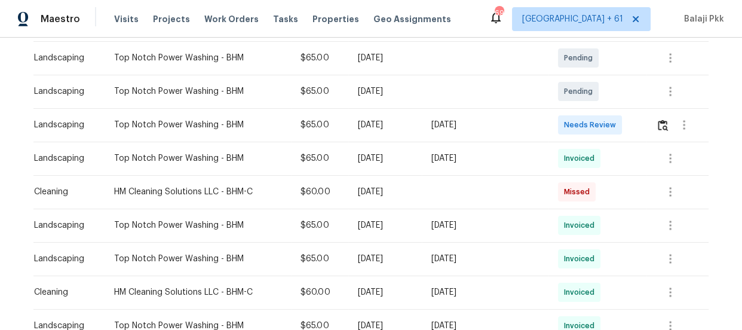
scroll to position [217, 0]
click at [652, 122] on td at bounding box center [677, 123] width 62 height 33
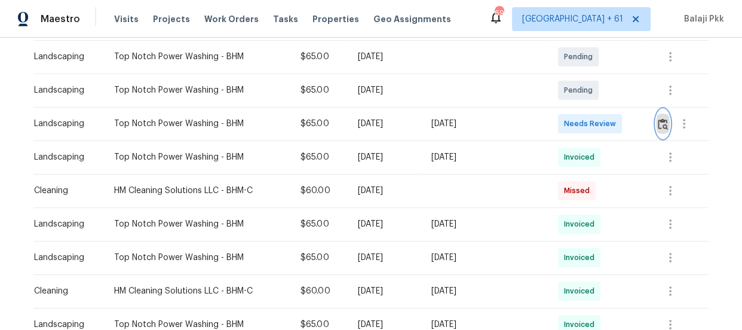
click at [656, 122] on button "button" at bounding box center [663, 123] width 14 height 29
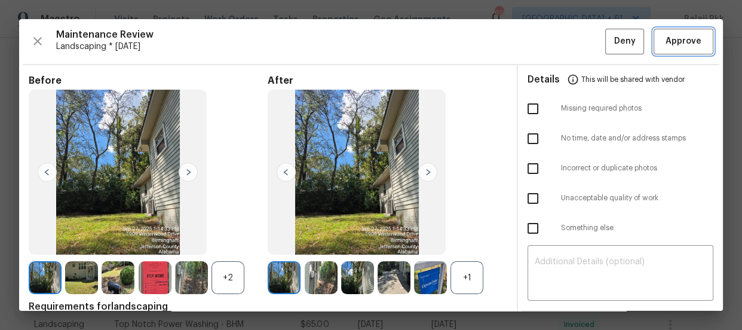
click at [666, 38] on span "Approve" at bounding box center [684, 41] width 36 height 15
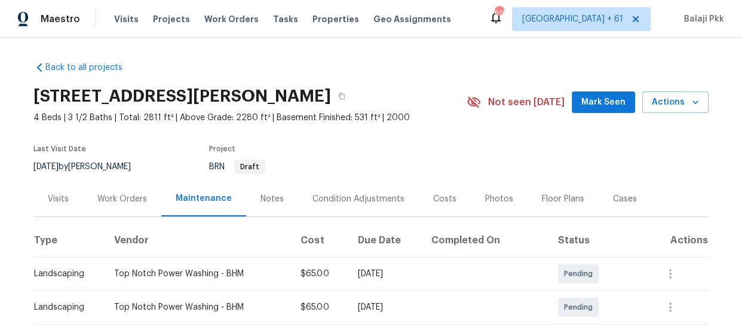
scroll to position [163, 0]
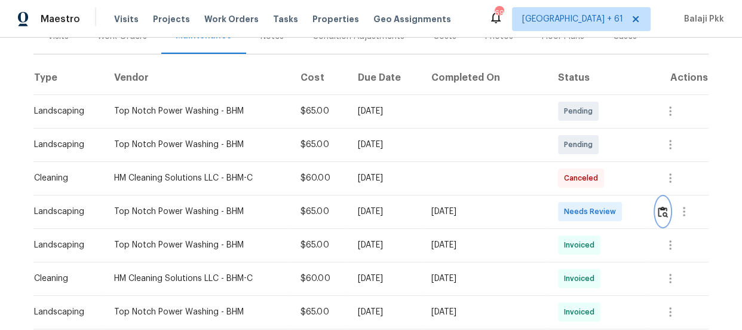
click at [661, 212] on img "button" at bounding box center [663, 211] width 10 height 11
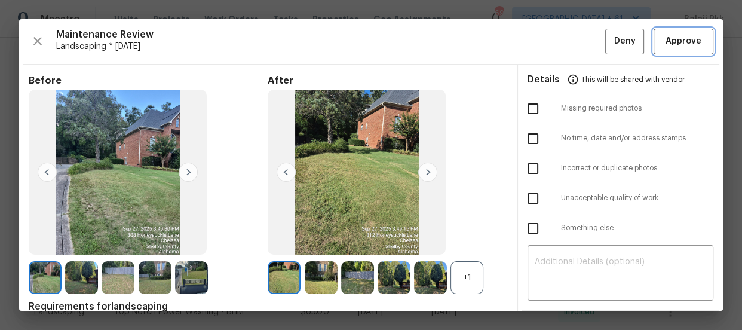
click at [674, 38] on span "Approve" at bounding box center [684, 41] width 36 height 15
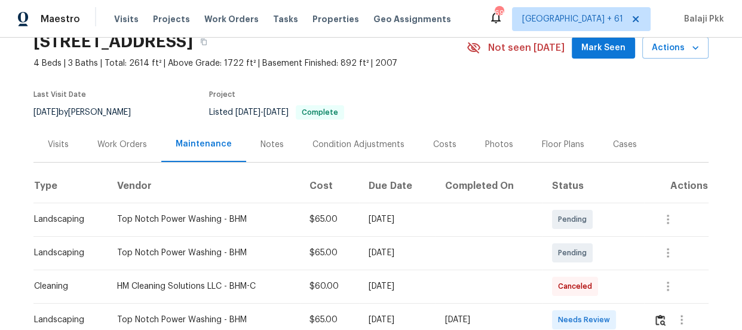
scroll to position [108, 0]
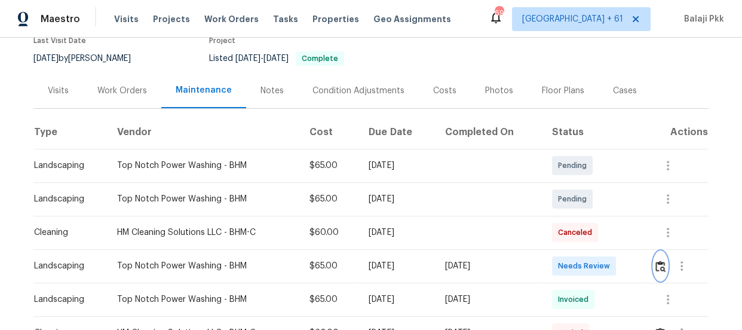
click at [654, 269] on button "button" at bounding box center [661, 266] width 14 height 29
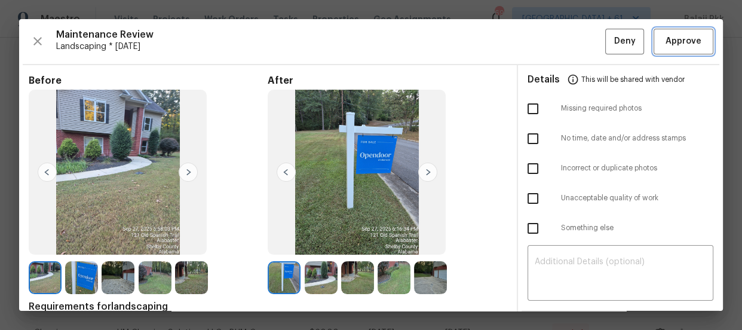
click at [692, 33] on button "Approve" at bounding box center [684, 42] width 60 height 26
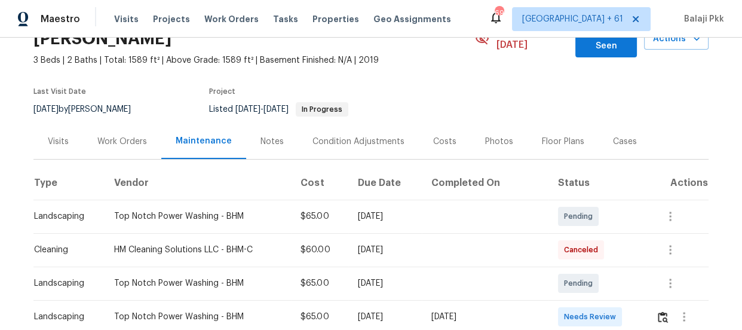
scroll to position [163, 0]
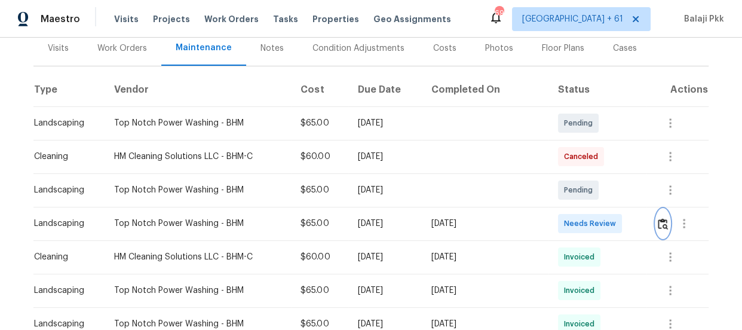
click at [658, 218] on img "button" at bounding box center [663, 223] width 10 height 11
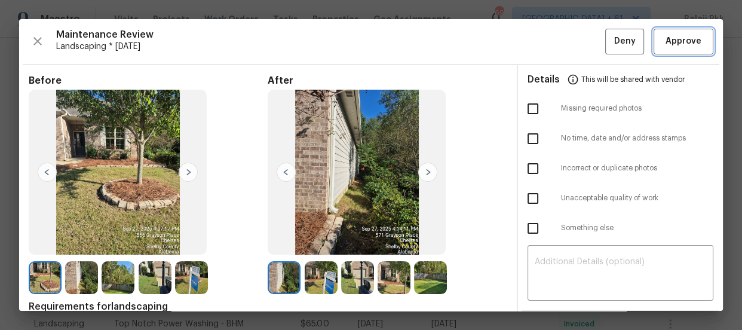
click at [667, 38] on span "Approve" at bounding box center [684, 41] width 36 height 15
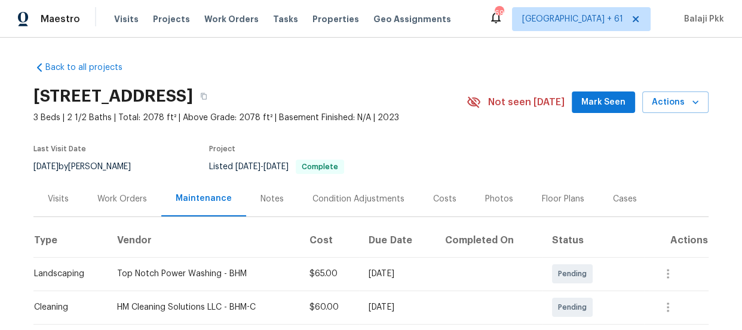
scroll to position [217, 0]
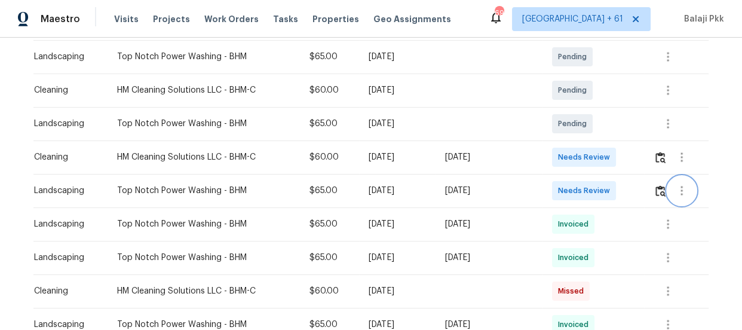
click at [667, 191] on button "button" at bounding box center [681, 190] width 29 height 29
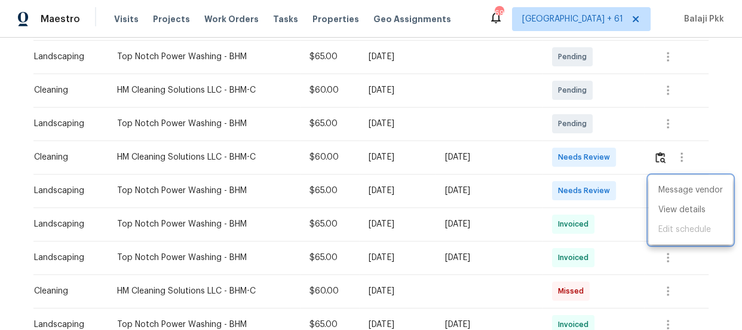
click at [638, 190] on div at bounding box center [371, 165] width 742 height 330
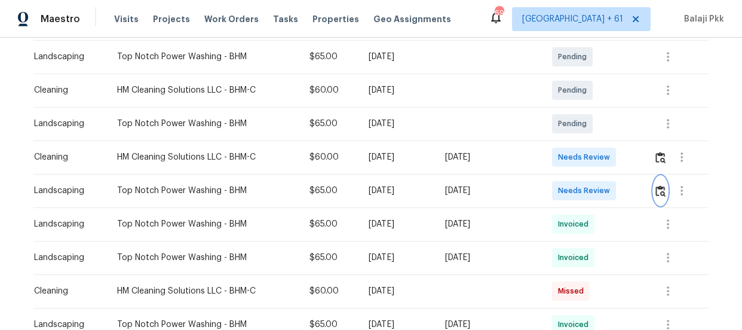
click at [659, 200] on button "button" at bounding box center [661, 190] width 14 height 29
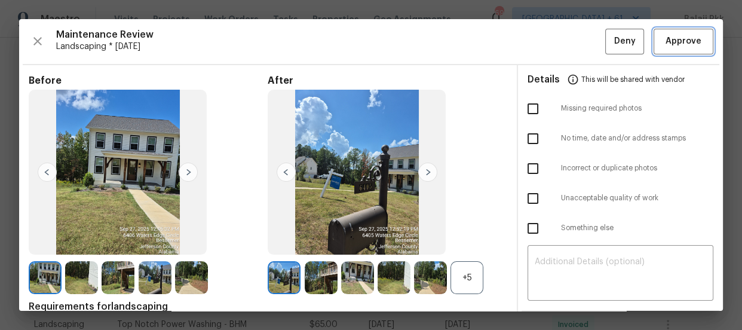
click at [669, 45] on span "Approve" at bounding box center [684, 41] width 36 height 15
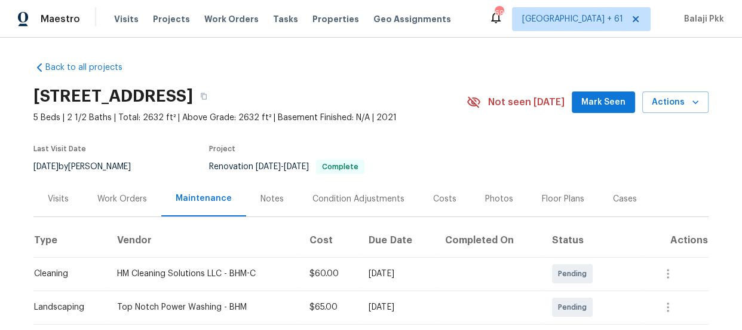
scroll to position [163, 0]
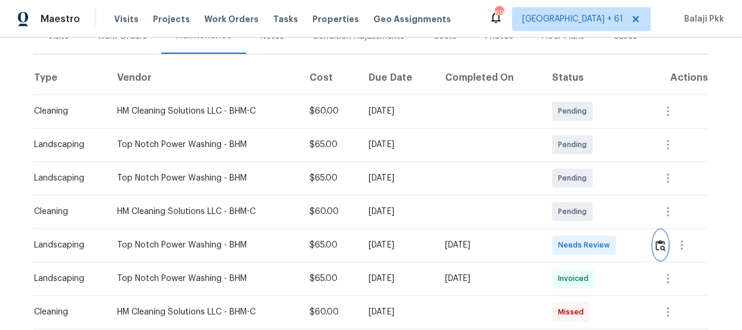
click at [660, 252] on button "button" at bounding box center [661, 245] width 14 height 29
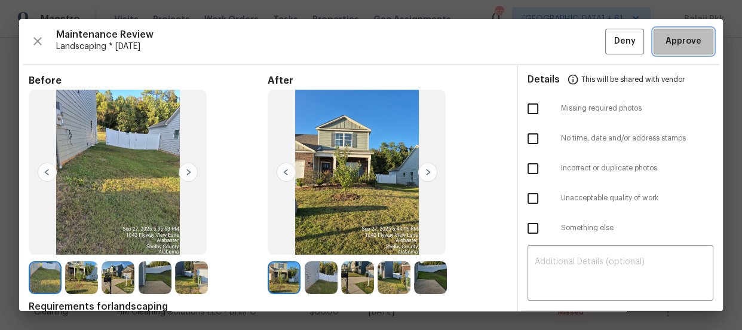
click at [684, 38] on span "Approve" at bounding box center [684, 41] width 36 height 15
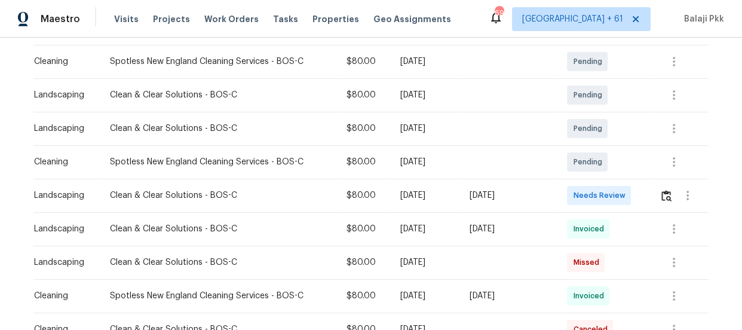
scroll to position [217, 0]
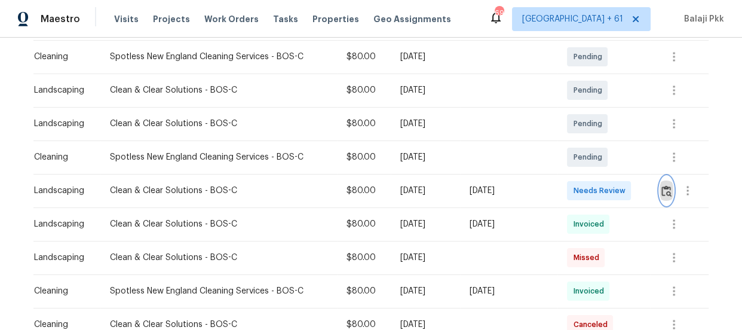
click at [661, 194] on img "button" at bounding box center [666, 190] width 10 height 11
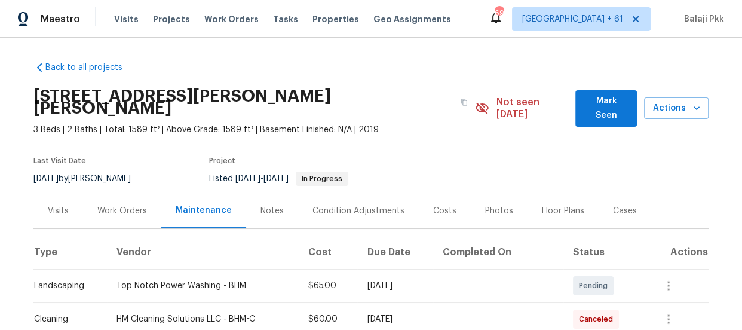
scroll to position [163, 0]
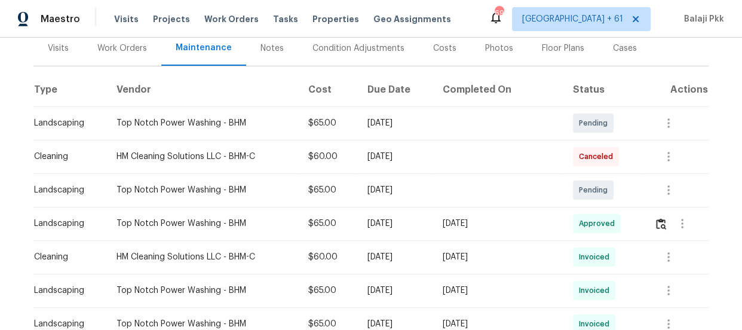
click at [663, 220] on div at bounding box center [681, 223] width 54 height 29
click at [658, 218] on img "button" at bounding box center [661, 223] width 10 height 11
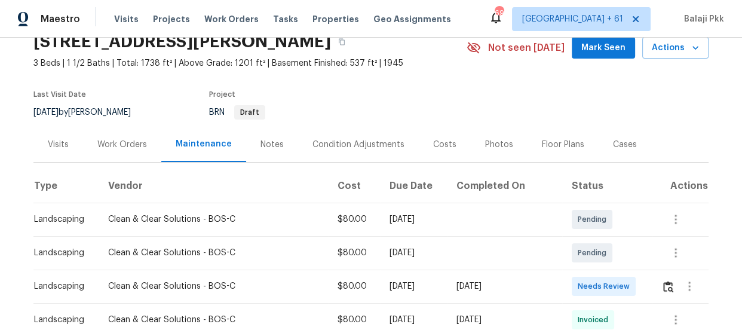
scroll to position [108, 0]
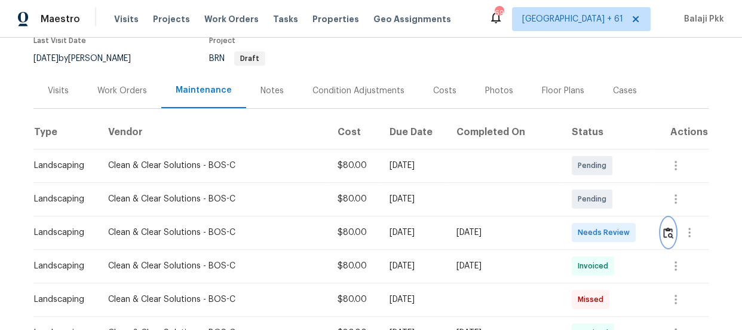
click at [666, 233] on img "button" at bounding box center [668, 232] width 10 height 11
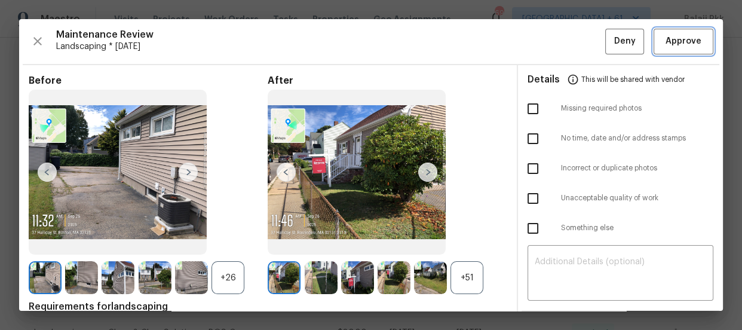
click at [666, 38] on span "Approve" at bounding box center [684, 41] width 36 height 15
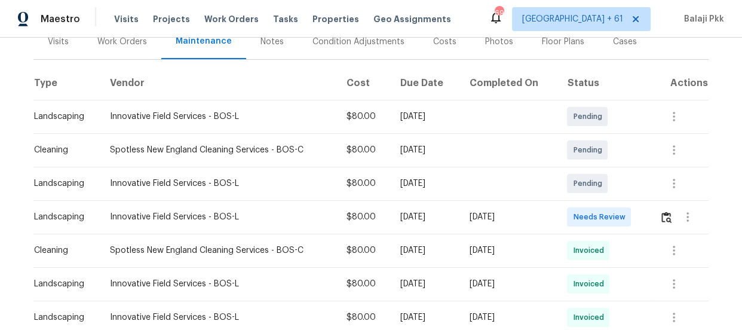
scroll to position [163, 0]
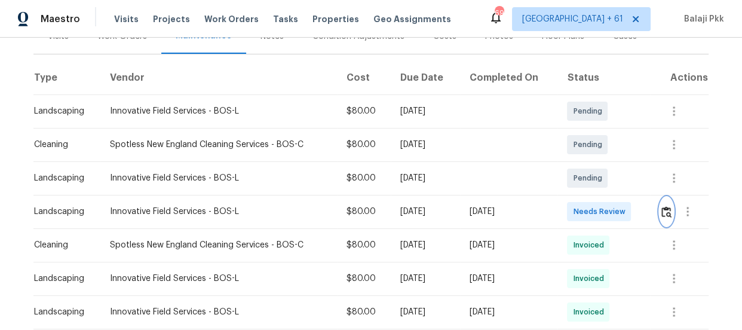
click at [661, 206] on img "button" at bounding box center [666, 211] width 10 height 11
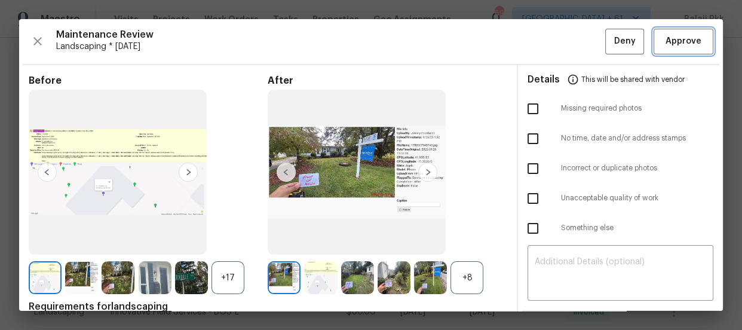
click at [677, 46] on span "Approve" at bounding box center [684, 41] width 36 height 15
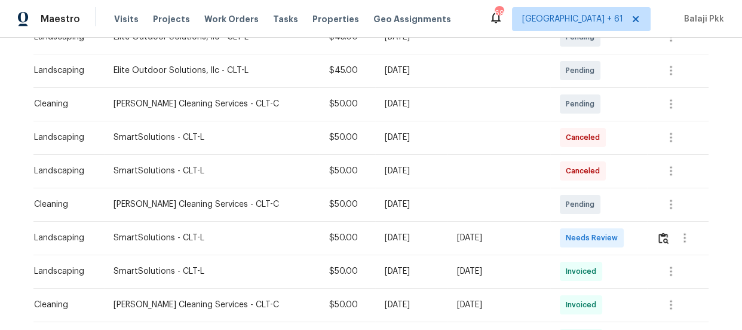
scroll to position [271, 0]
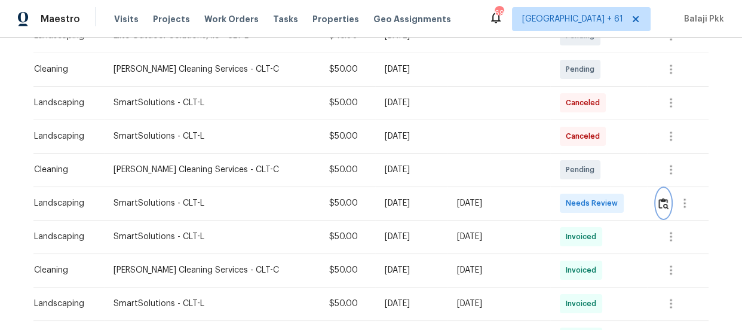
click at [658, 201] on img "button" at bounding box center [663, 203] width 10 height 11
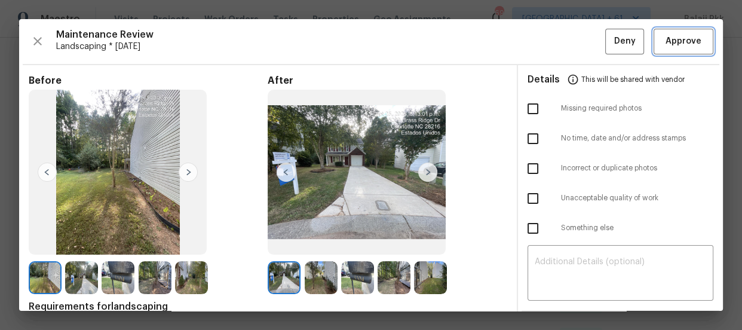
click at [679, 40] on span "Approve" at bounding box center [684, 41] width 36 height 15
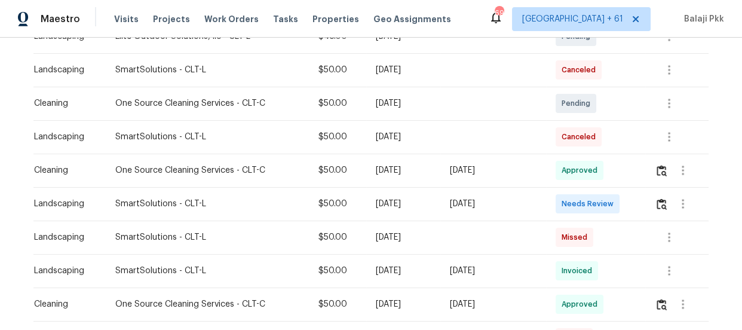
scroll to position [271, 0]
click at [659, 198] on img "button" at bounding box center [662, 203] width 10 height 11
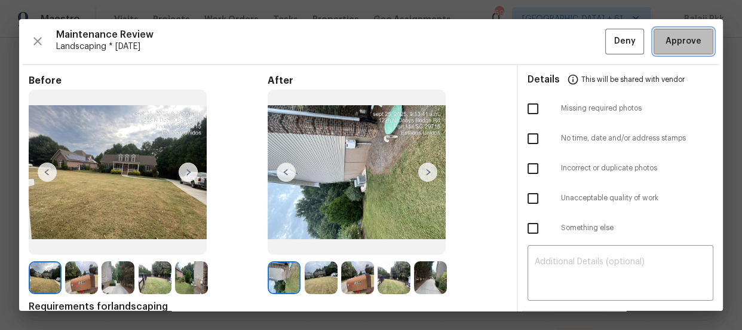
click at [666, 40] on span "Approve" at bounding box center [684, 41] width 36 height 15
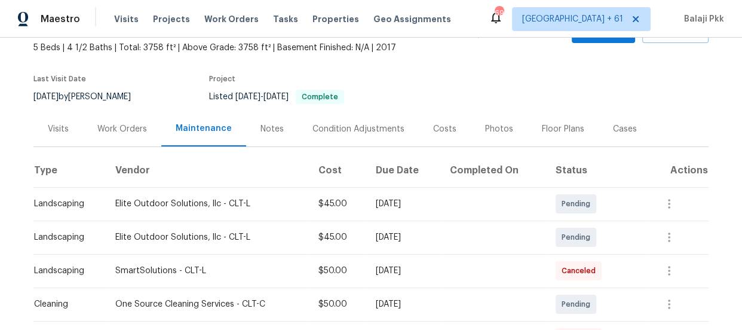
scroll to position [217, 0]
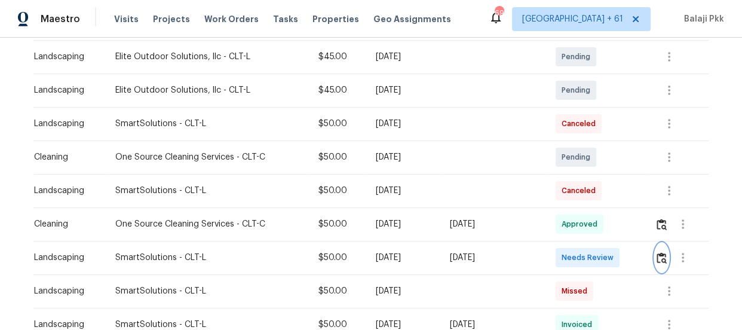
click at [658, 261] on img "button" at bounding box center [662, 257] width 10 height 11
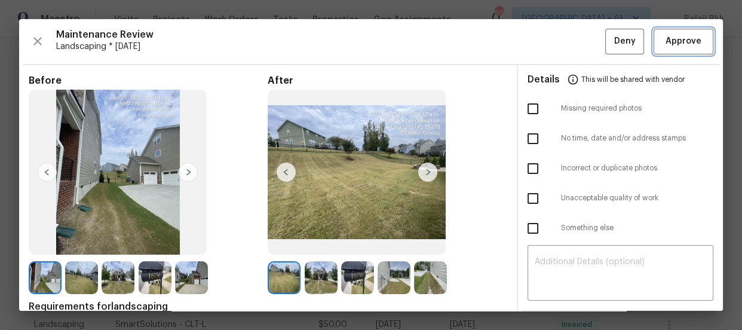
click at [668, 48] on span "Approve" at bounding box center [684, 41] width 36 height 15
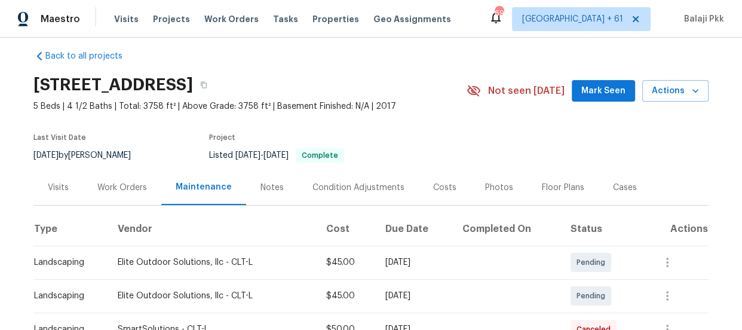
scroll to position [0, 0]
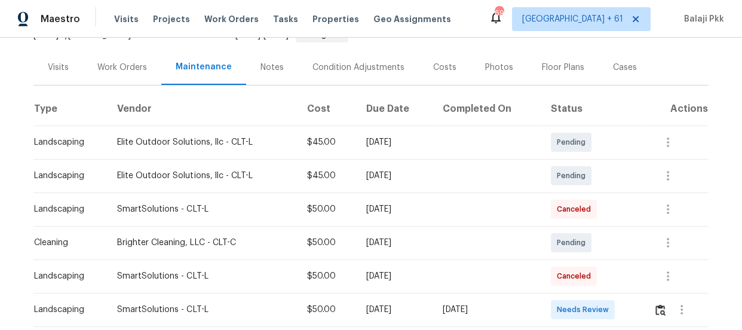
scroll to position [271, 0]
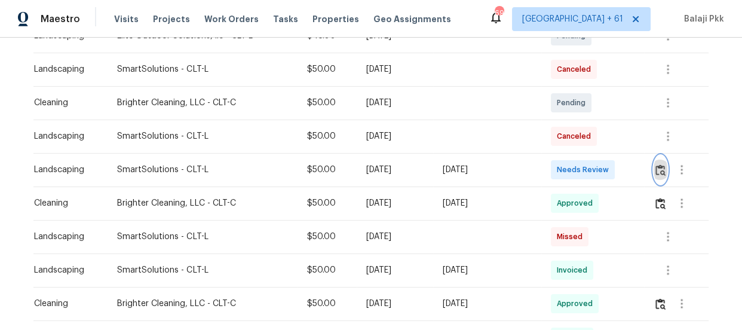
click at [663, 166] on img "button" at bounding box center [660, 169] width 10 height 11
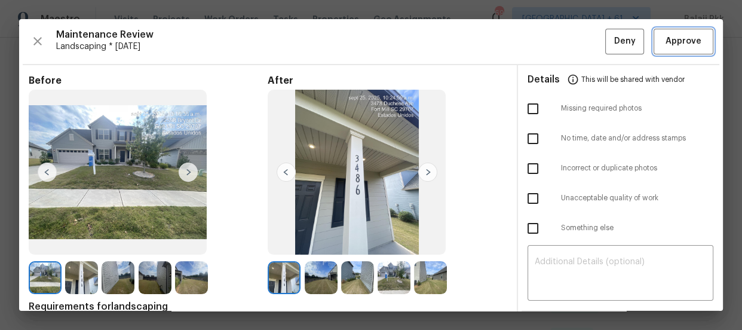
click at [661, 51] on button "Approve" at bounding box center [684, 42] width 60 height 26
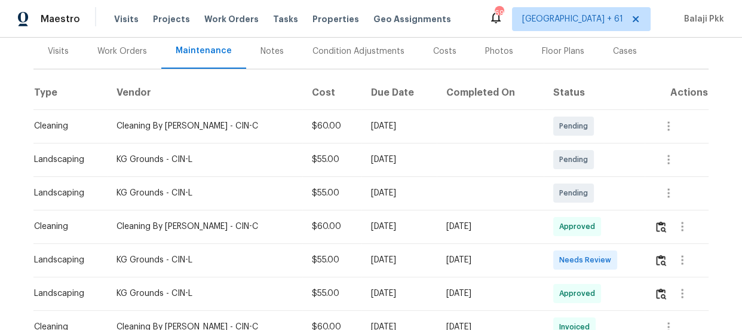
scroll to position [163, 0]
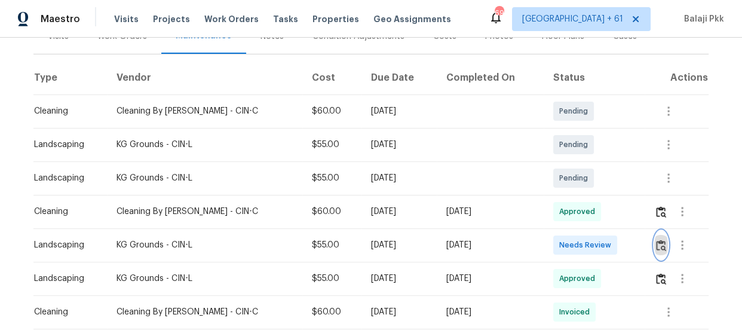
click at [657, 251] on button "button" at bounding box center [661, 245] width 14 height 29
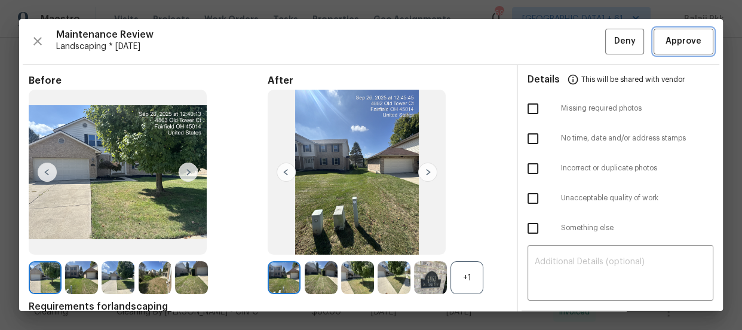
click at [679, 35] on span "Approve" at bounding box center [684, 41] width 36 height 15
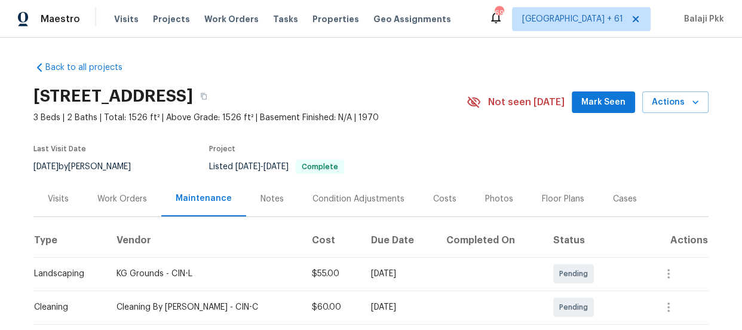
scroll to position [217, 0]
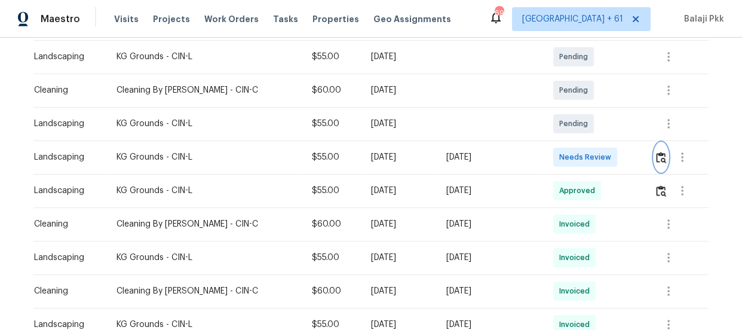
click at [656, 158] on img "button" at bounding box center [661, 157] width 10 height 11
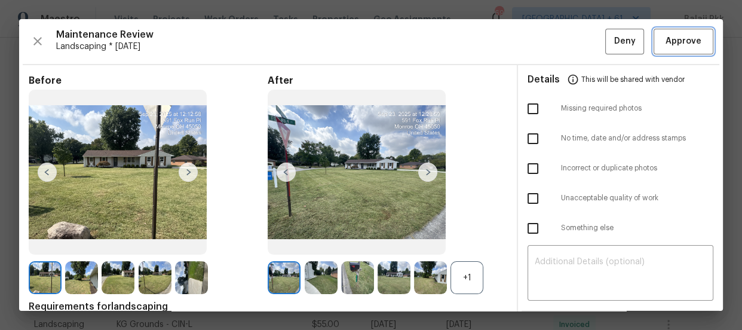
click at [666, 48] on span "Approve" at bounding box center [684, 41] width 36 height 15
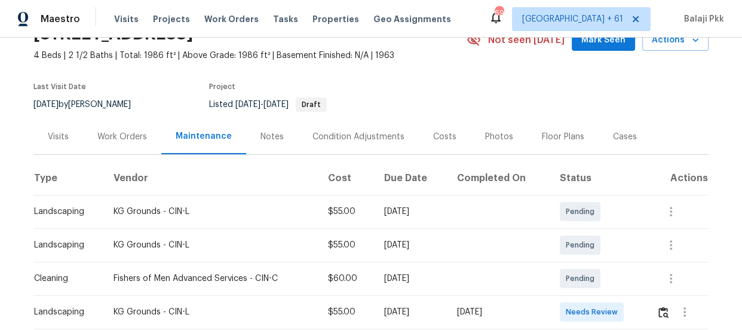
scroll to position [163, 0]
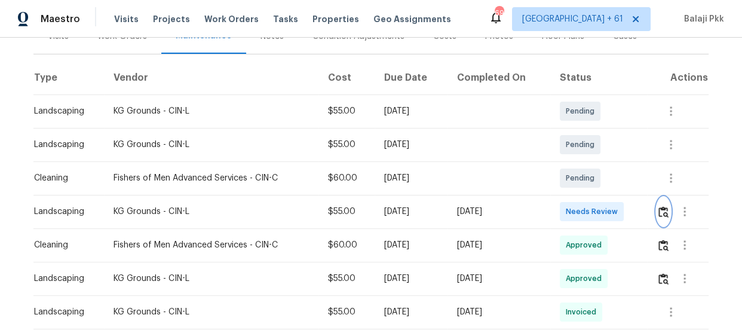
click at [659, 207] on img "button" at bounding box center [663, 211] width 10 height 11
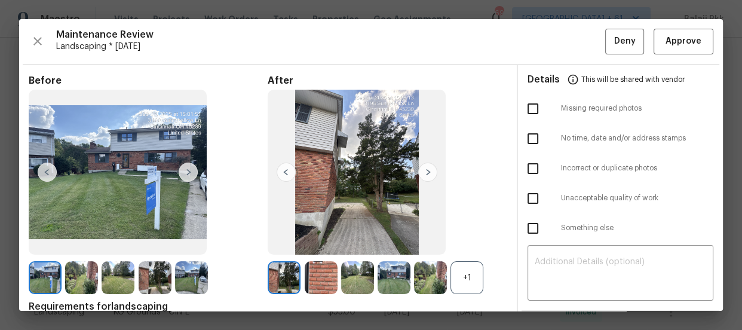
click at [471, 285] on div "+1" at bounding box center [466, 277] width 33 height 33
click at [666, 39] on span "Approve" at bounding box center [684, 41] width 36 height 15
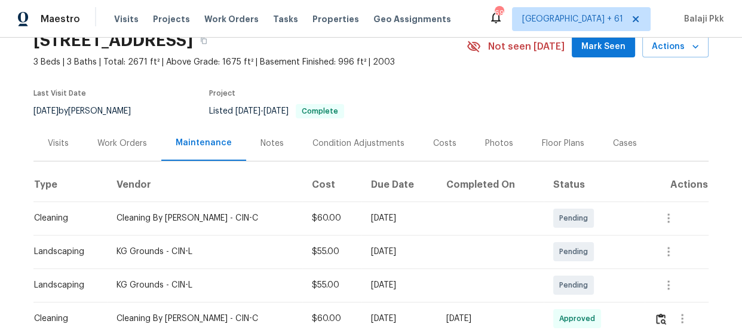
scroll to position [163, 0]
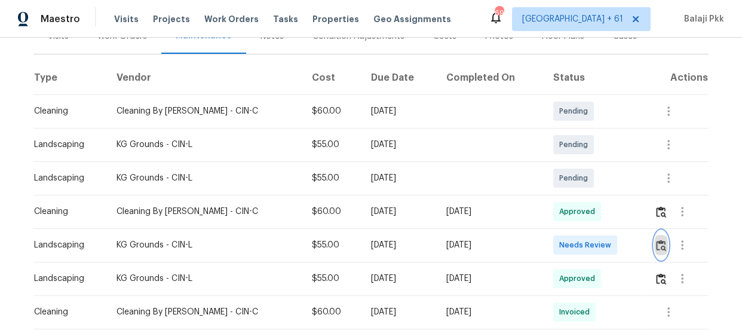
click at [656, 243] on img "button" at bounding box center [661, 245] width 10 height 11
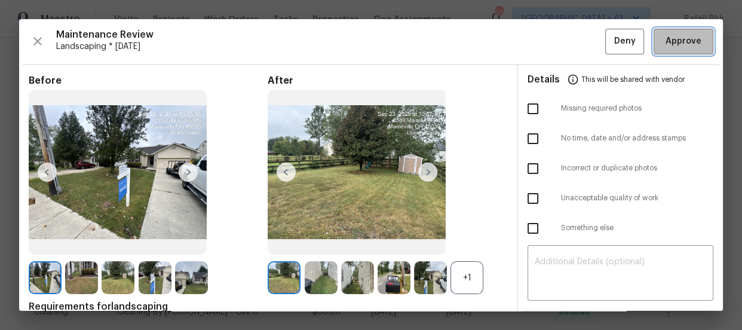
click at [670, 31] on button "Approve" at bounding box center [684, 42] width 60 height 26
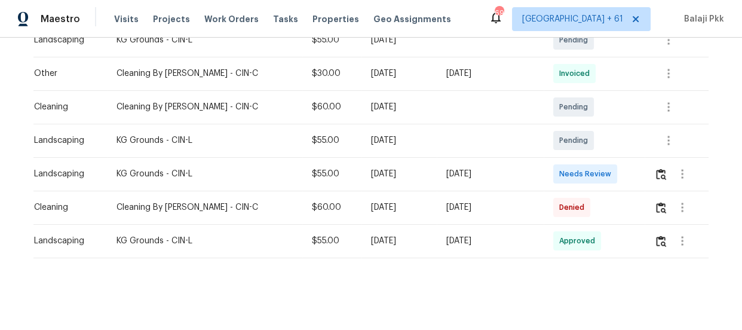
scroll to position [242, 0]
click at [656, 168] on img "button" at bounding box center [661, 173] width 10 height 11
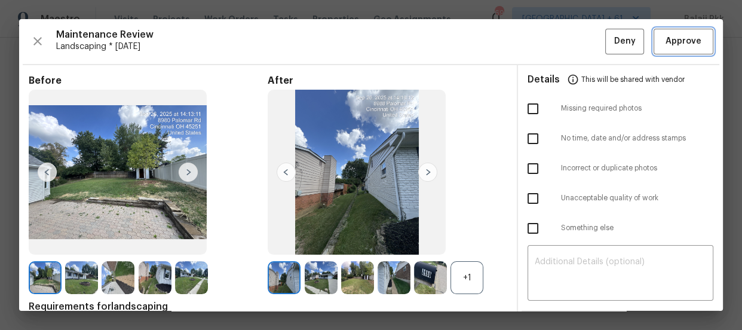
click at [693, 33] on button "Approve" at bounding box center [684, 42] width 60 height 26
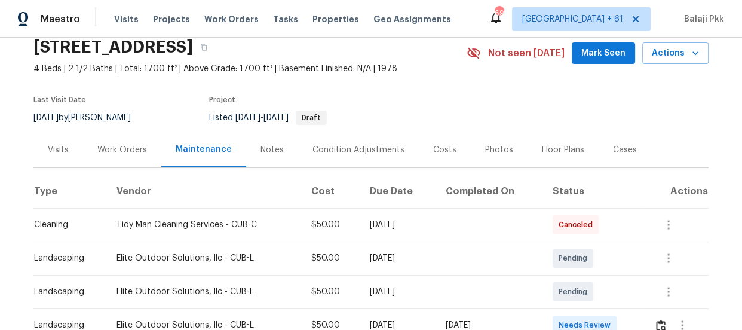
scroll to position [108, 0]
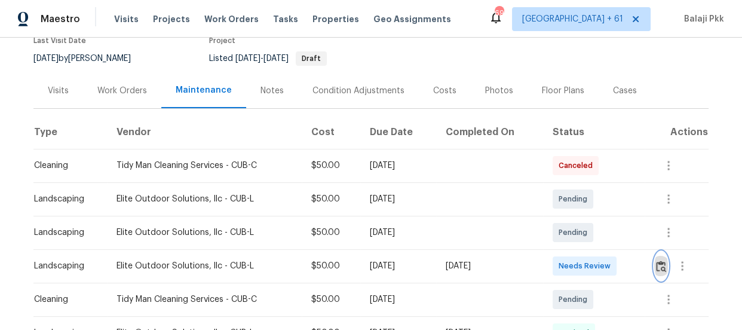
click at [658, 266] on img "button" at bounding box center [661, 266] width 10 height 11
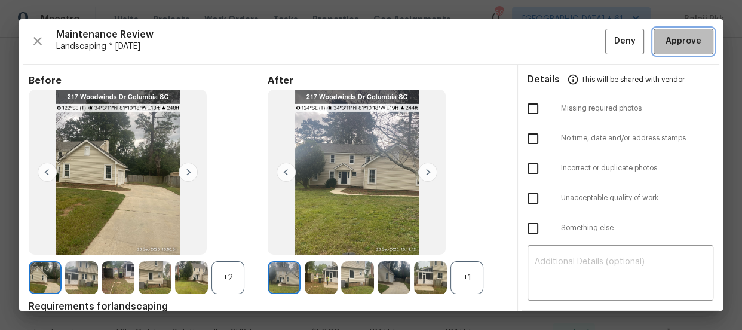
click at [677, 43] on span "Approve" at bounding box center [684, 41] width 36 height 15
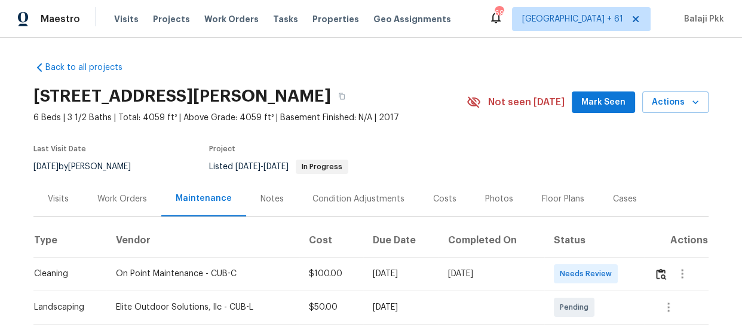
scroll to position [163, 0]
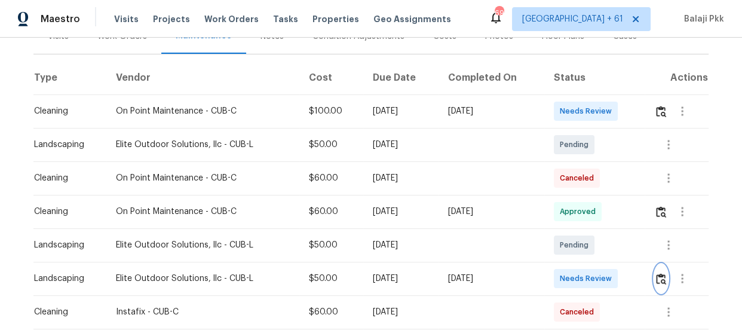
click at [657, 280] on img "button" at bounding box center [661, 278] width 10 height 11
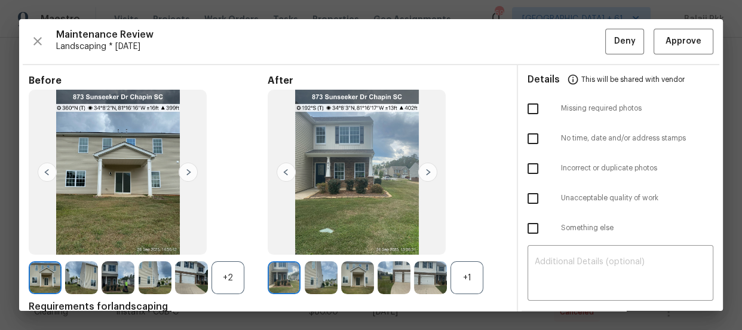
click at [473, 277] on div "+1" at bounding box center [466, 277] width 33 height 33
click at [229, 281] on div "+2" at bounding box center [228, 277] width 33 height 33
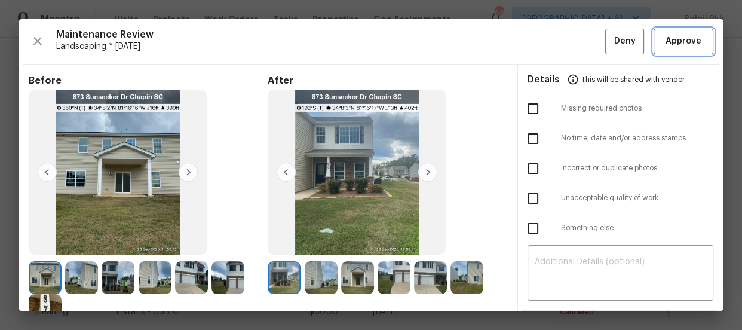
click at [673, 31] on button "Approve" at bounding box center [684, 42] width 60 height 26
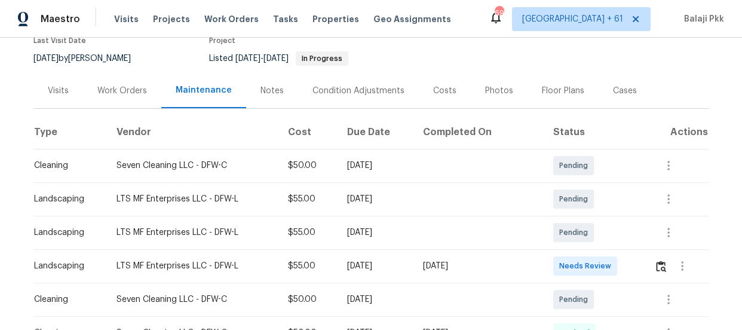
scroll to position [163, 0]
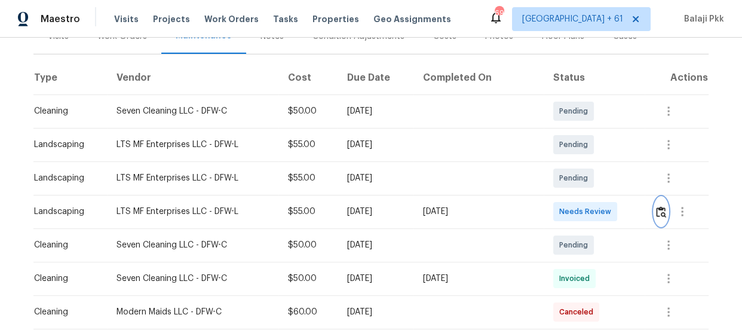
click at [656, 211] on img "button" at bounding box center [661, 211] width 10 height 11
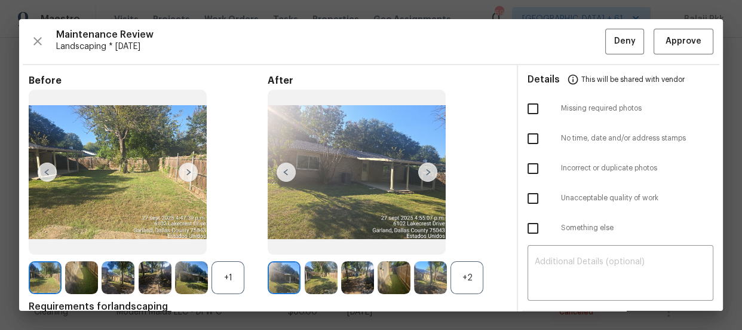
click at [475, 262] on div "+2" at bounding box center [466, 277] width 33 height 33
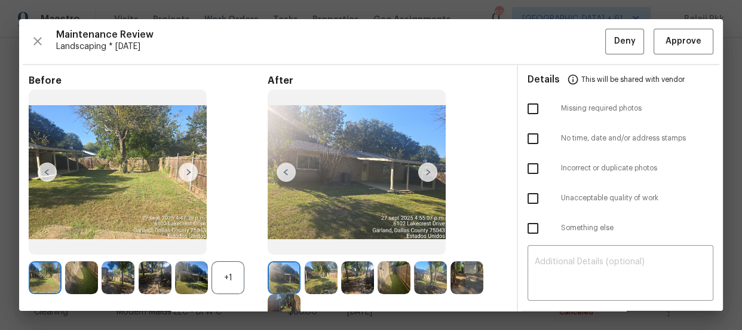
click at [232, 267] on div "+1" at bounding box center [228, 277] width 33 height 33
click at [688, 42] on span "Approve" at bounding box center [684, 41] width 36 height 15
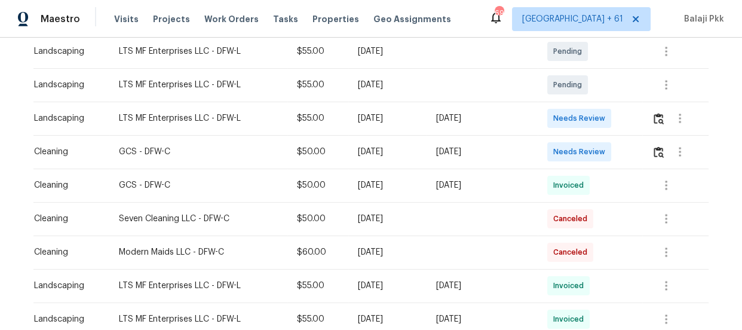
scroll to position [271, 0]
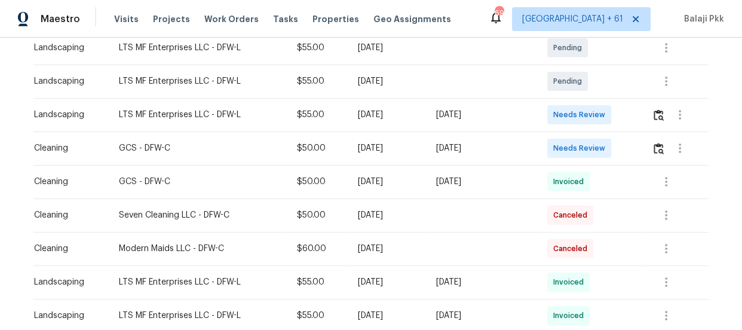
click at [649, 102] on td at bounding box center [675, 114] width 66 height 33
click at [658, 109] on img "button" at bounding box center [659, 114] width 10 height 11
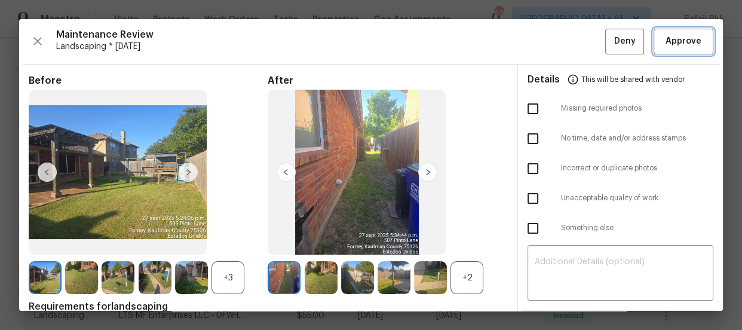
click at [670, 38] on span "Approve" at bounding box center [684, 41] width 36 height 15
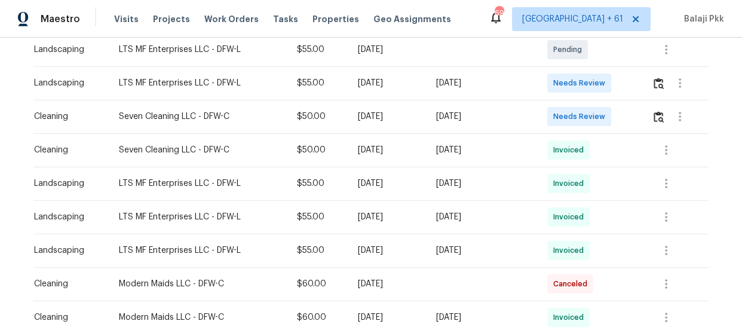
scroll to position [271, 0]
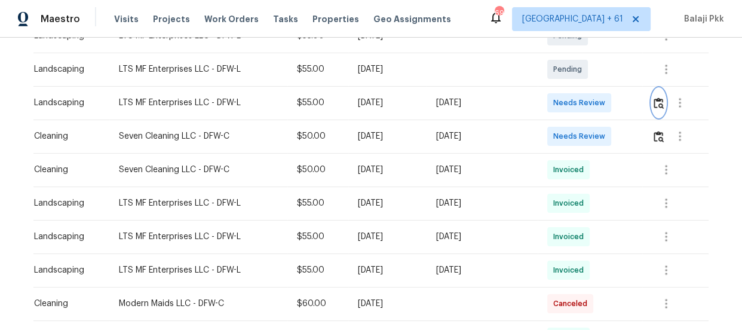
click at [654, 105] on img "button" at bounding box center [659, 102] width 10 height 11
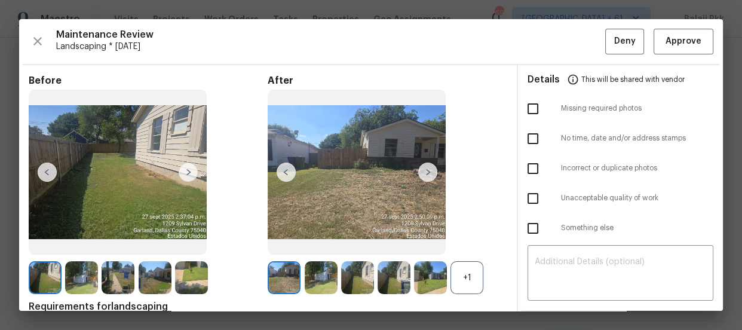
click at [466, 267] on div "+1" at bounding box center [466, 277] width 33 height 33
click at [654, 39] on button "Approve" at bounding box center [684, 42] width 60 height 26
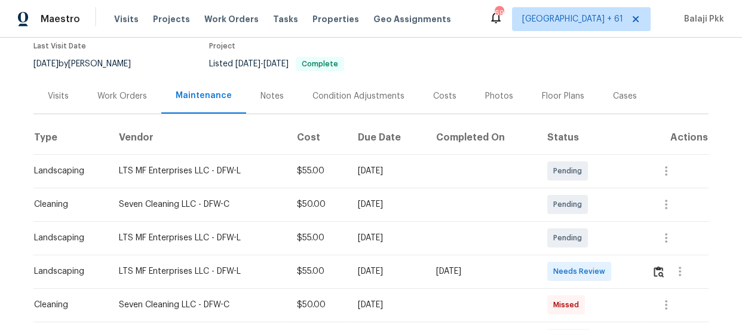
scroll to position [163, 0]
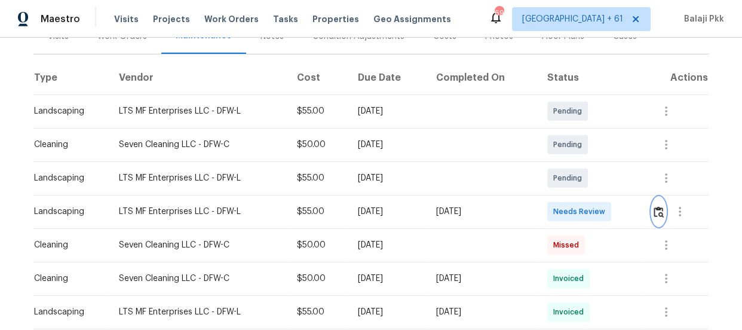
click at [654, 210] on img "button" at bounding box center [659, 211] width 10 height 11
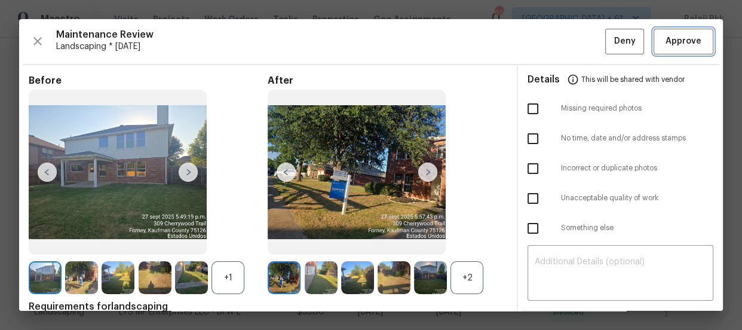
click at [666, 45] on span "Approve" at bounding box center [684, 41] width 36 height 15
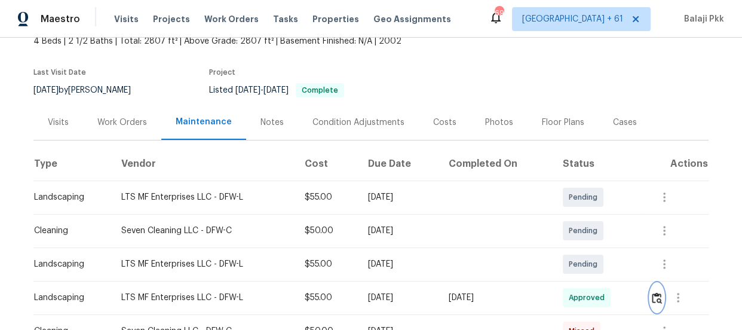
scroll to position [54, 0]
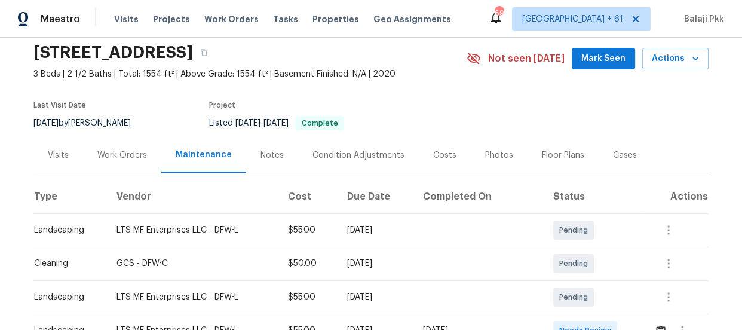
scroll to position [108, 0]
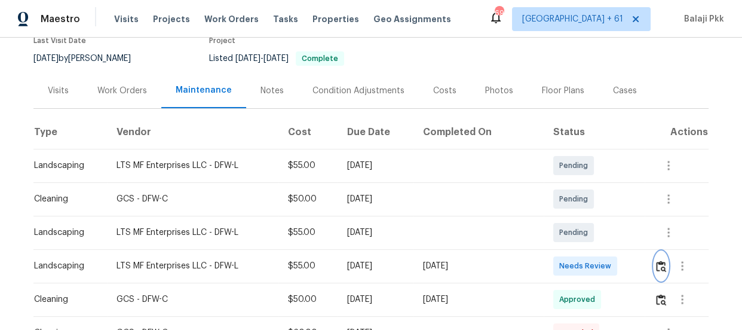
click at [659, 266] on img "button" at bounding box center [661, 266] width 10 height 11
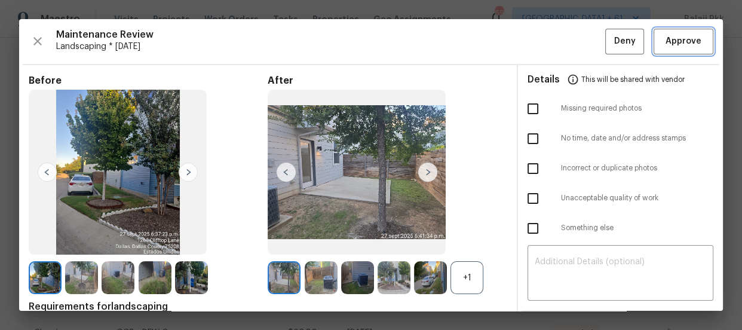
click at [698, 49] on button "Approve" at bounding box center [684, 42] width 60 height 26
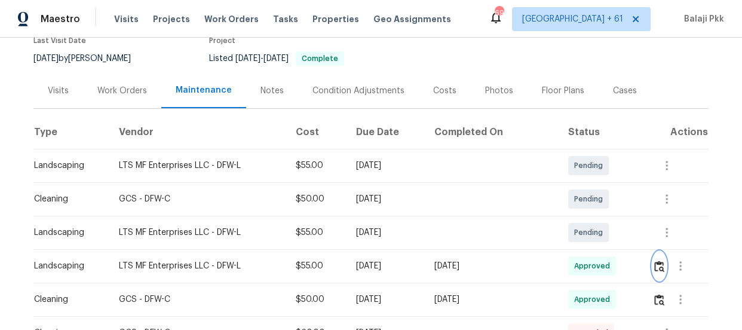
scroll to position [0, 0]
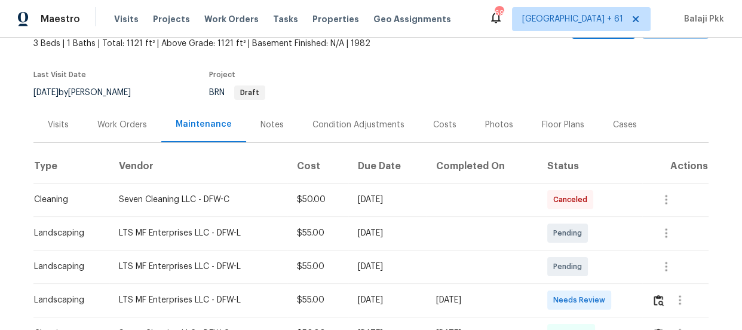
scroll to position [217, 0]
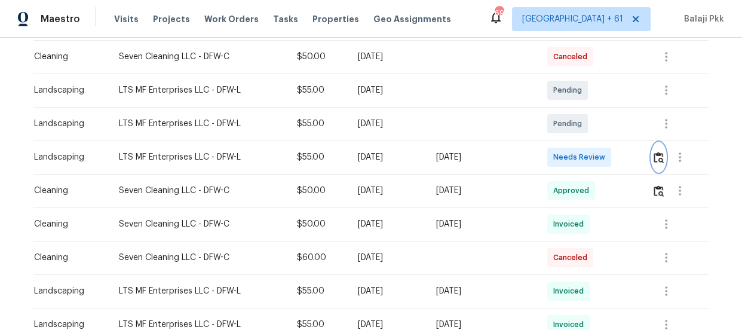
click at [658, 158] on img "button" at bounding box center [659, 157] width 10 height 11
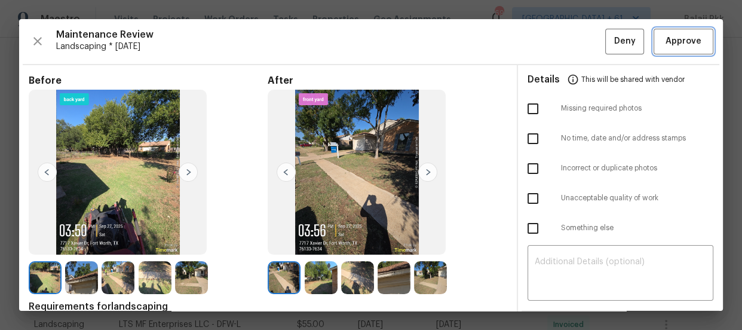
click at [683, 43] on span "Approve" at bounding box center [684, 41] width 36 height 15
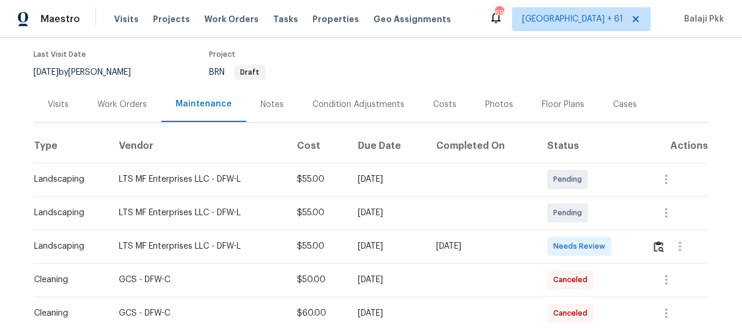
scroll to position [271, 0]
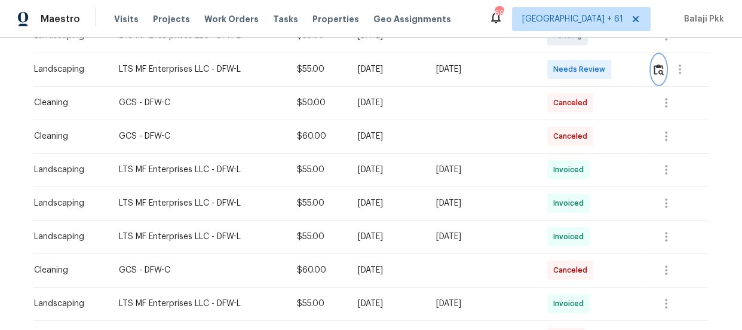
click at [657, 71] on img "button" at bounding box center [659, 69] width 10 height 11
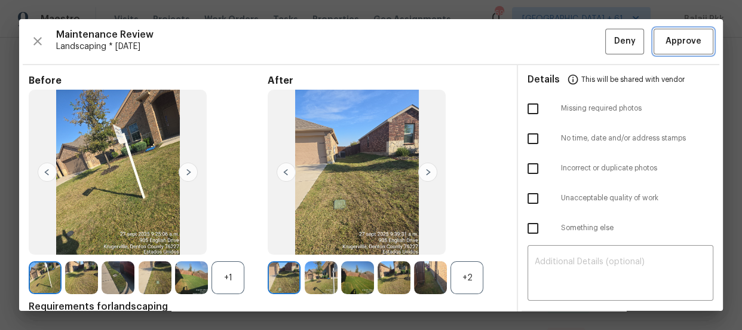
click at [668, 37] on span "Approve" at bounding box center [684, 41] width 36 height 15
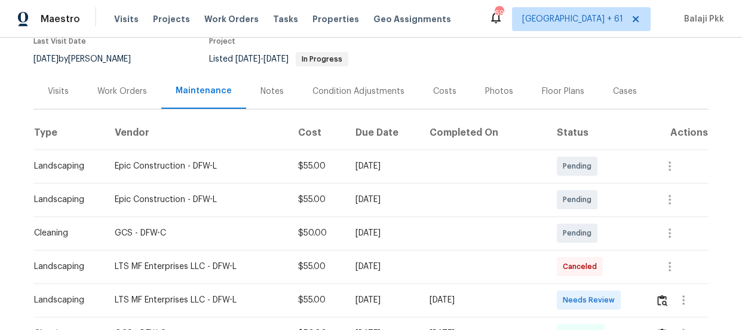
scroll to position [108, 0]
click at [663, 304] on button "button" at bounding box center [662, 299] width 14 height 29
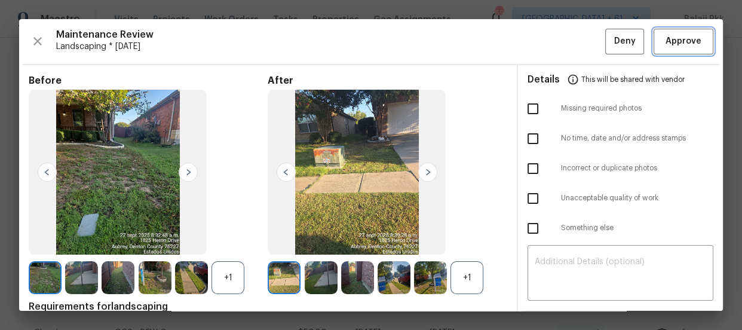
click at [682, 45] on span "Approve" at bounding box center [684, 41] width 36 height 15
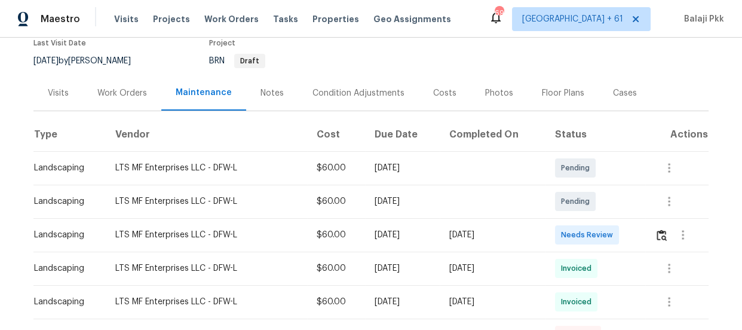
scroll to position [108, 0]
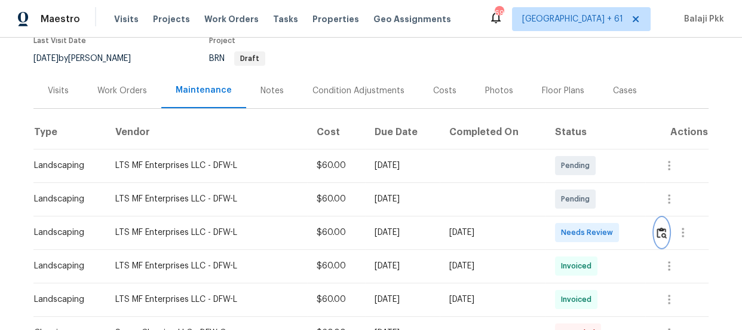
click at [659, 234] on img "button" at bounding box center [662, 232] width 10 height 11
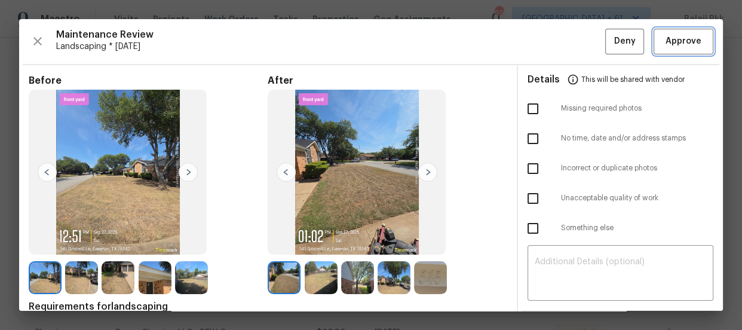
click at [672, 48] on button "Approve" at bounding box center [684, 42] width 60 height 26
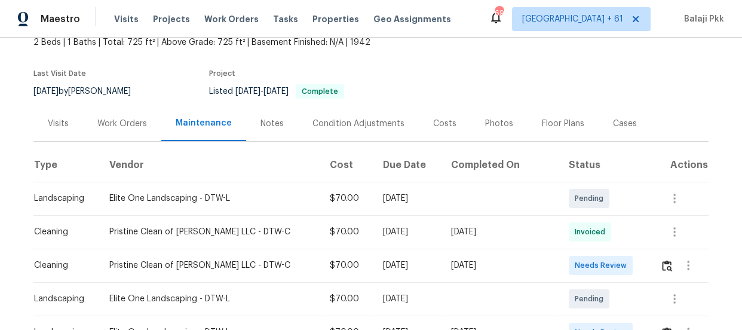
scroll to position [163, 0]
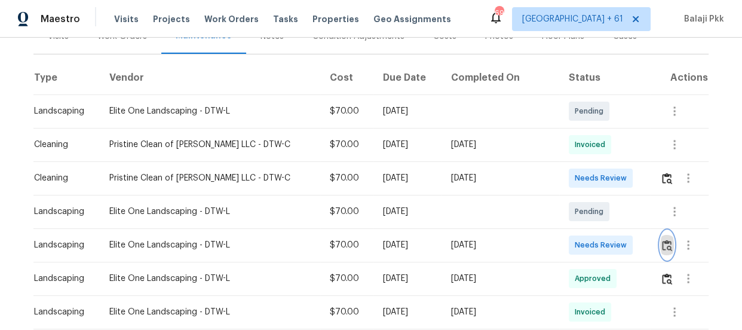
click at [662, 244] on img "button" at bounding box center [667, 245] width 10 height 11
click at [662, 249] on img "button" at bounding box center [667, 245] width 10 height 11
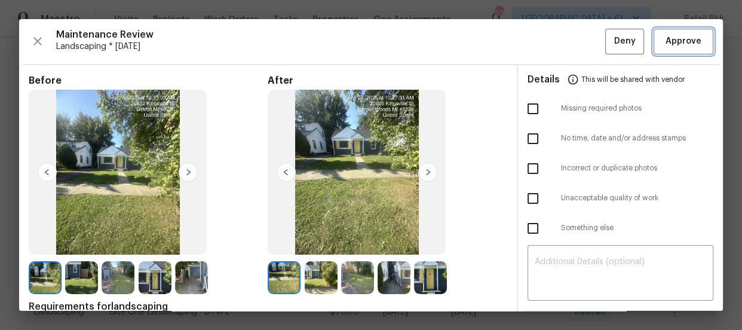
click at [663, 46] on span "Approve" at bounding box center [683, 41] width 41 height 15
